Goal: Entertainment & Leisure: Consume media (video, audio)

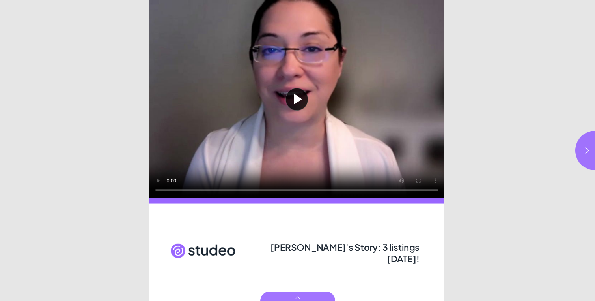
click at [283, 256] on div "[PERSON_NAME]'s Story: 3 listings [DATE]!" at bounding box center [344, 251] width 150 height 21
drag, startPoint x: 275, startPoint y: 248, endPoint x: 425, endPoint y: 249, distance: 149.5
click at [425, 249] on div "Play video [PERSON_NAME]'s Story: 3 listings [DATE]!" at bounding box center [298, 150] width 297 height 301
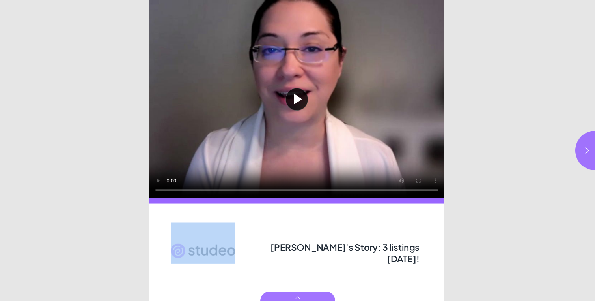
click at [442, 247] on div "Page 1" at bounding box center [297, 252] width 295 height 97
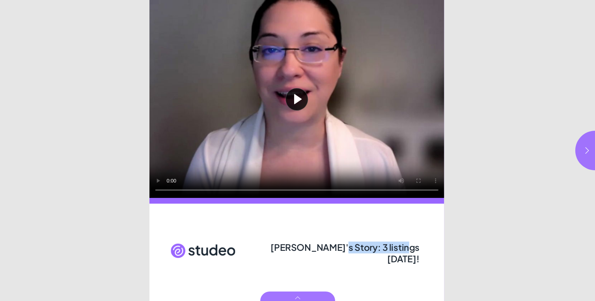
drag, startPoint x: 332, startPoint y: 246, endPoint x: 419, endPoint y: 246, distance: 87.2
click at [419, 246] on span "Kevin's Story: 3 listings in 2 weeks!" at bounding box center [345, 252] width 149 height 23
click at [584, 153] on icon "button" at bounding box center [588, 150] width 8 height 8
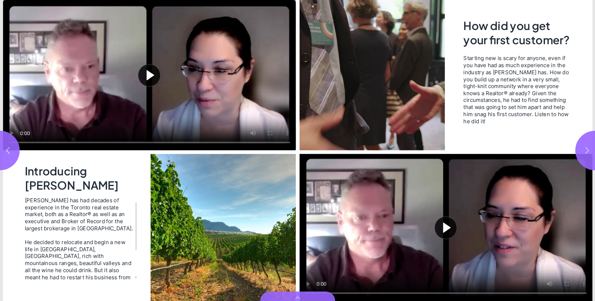
click at [584, 153] on icon "button" at bounding box center [588, 150] width 8 height 8
type input "***"
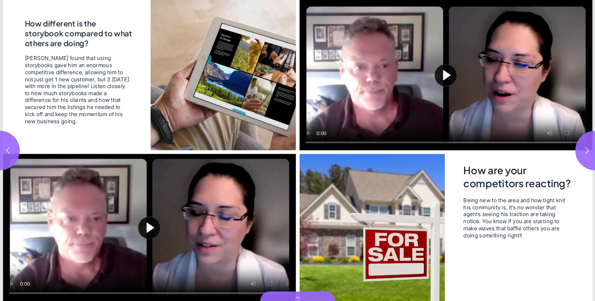
click at [155, 225] on button "Play video" at bounding box center [149, 227] width 293 height 147
click at [193, 237] on video "Video" at bounding box center [149, 227] width 293 height 147
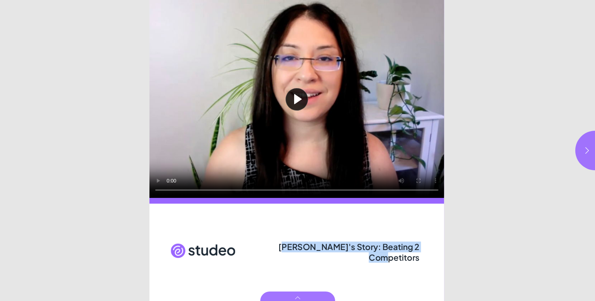
drag, startPoint x: 277, startPoint y: 247, endPoint x: 397, endPoint y: 258, distance: 120.8
click at [397, 258] on div "[PERSON_NAME]'s Story: Beating 2 Competitors" at bounding box center [344, 251] width 150 height 21
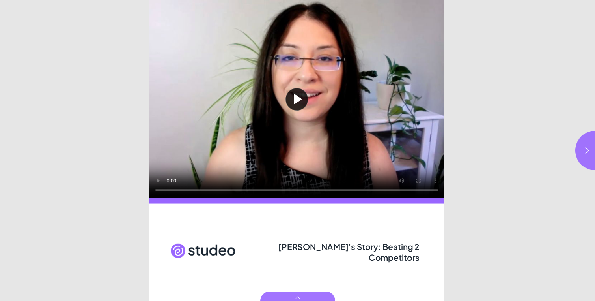
click at [350, 254] on div "[PERSON_NAME]'s Story: Beating 2 Competitors" at bounding box center [344, 251] width 150 height 21
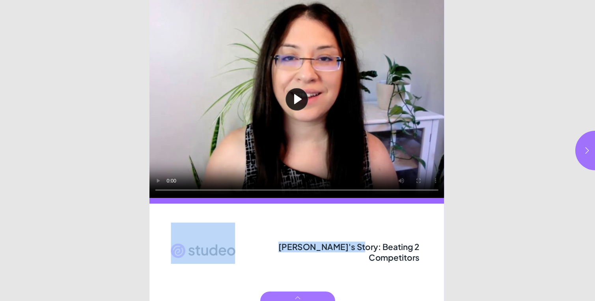
drag, startPoint x: 344, startPoint y: 251, endPoint x: 436, endPoint y: 251, distance: 92.3
click at [436, 251] on div "Play video [PERSON_NAME]'s Story: Beating 2 Competitors" at bounding box center [298, 150] width 297 height 301
click at [589, 149] on icon "button" at bounding box center [588, 150] width 8 height 8
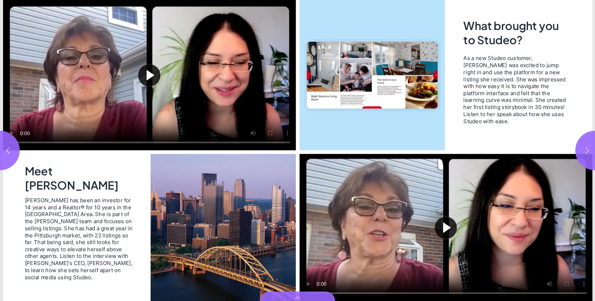
click at [582, 150] on button "button" at bounding box center [595, 150] width 39 height 39
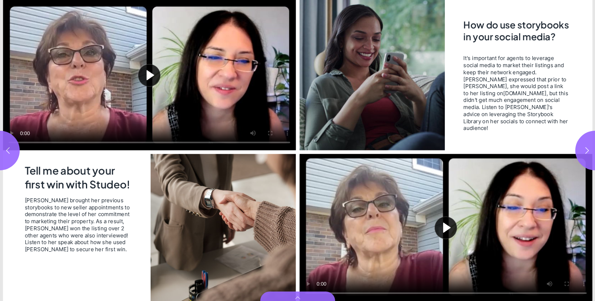
click at [148, 74] on button "Play video" at bounding box center [149, 75] width 293 height 150
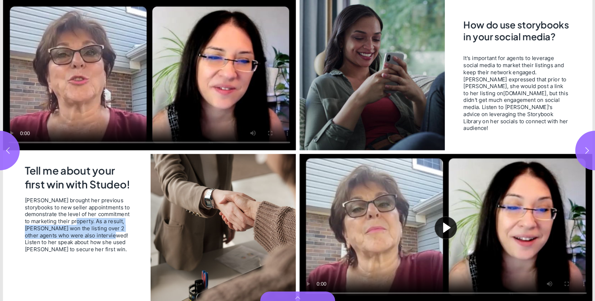
drag, startPoint x: 62, startPoint y: 222, endPoint x: 88, endPoint y: 238, distance: 30.1
click at [88, 238] on span "[PERSON_NAME] brought her previous storybooks to new seller appointments to dem…" at bounding box center [78, 224] width 109 height 56
click at [11, 148] on icon "button" at bounding box center [8, 150] width 8 height 8
type input "***"
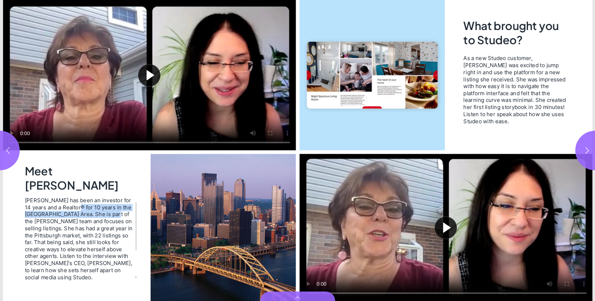
drag, startPoint x: 82, startPoint y: 205, endPoint x: 108, endPoint y: 217, distance: 29.0
click at [108, 217] on span "[PERSON_NAME] has been an investor for 14 years and a Realtor® for 10 years in …" at bounding box center [78, 238] width 109 height 84
click at [109, 217] on span "[PERSON_NAME] has been an investor for 14 years and a Realtor® for 10 years in …" at bounding box center [78, 238] width 109 height 84
drag, startPoint x: 71, startPoint y: 205, endPoint x: 113, endPoint y: 215, distance: 42.5
click at [95, 213] on span "[PERSON_NAME] has been an investor for 14 years and a Realtor® for 10 years in …" at bounding box center [78, 238] width 109 height 84
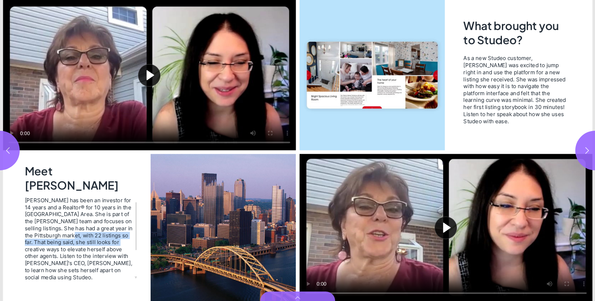
drag, startPoint x: 78, startPoint y: 232, endPoint x: 125, endPoint y: 239, distance: 48.3
click at [123, 239] on span "[PERSON_NAME] has been an investor for 14 years and a Realtor® for 10 years in …" at bounding box center [78, 238] width 109 height 84
